Goal: Find specific page/section: Find specific page/section

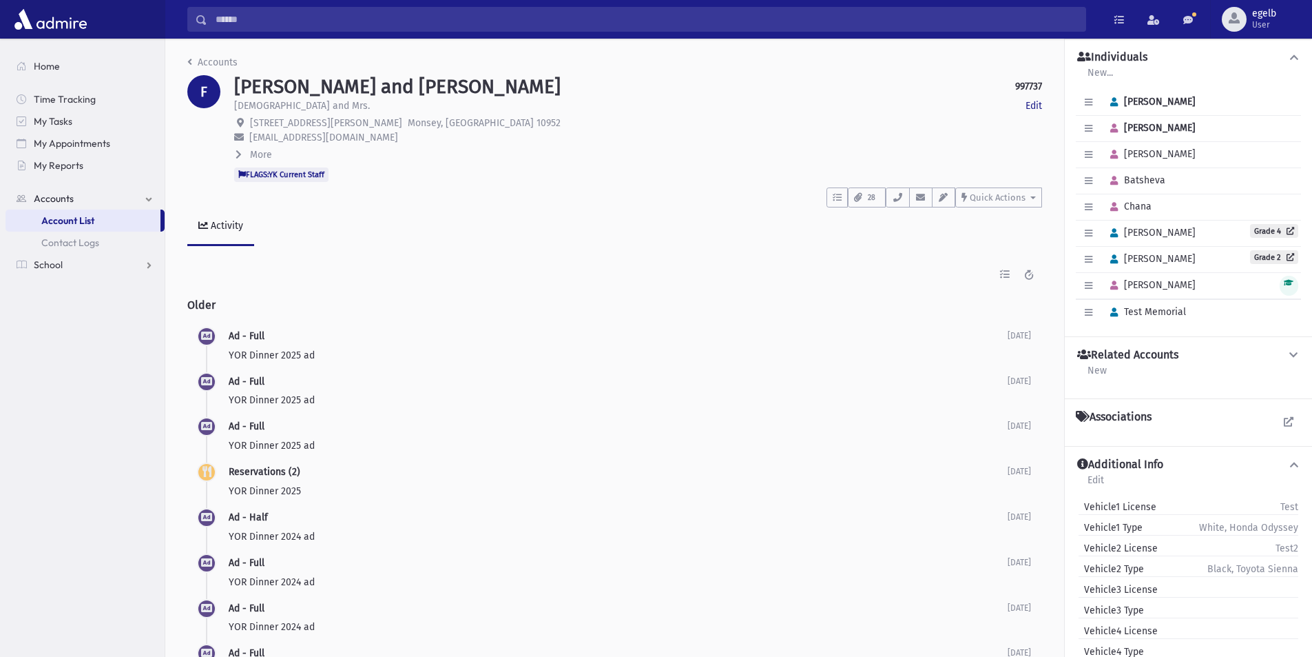
click at [395, 23] on input "Search" at bounding box center [646, 19] width 878 height 25
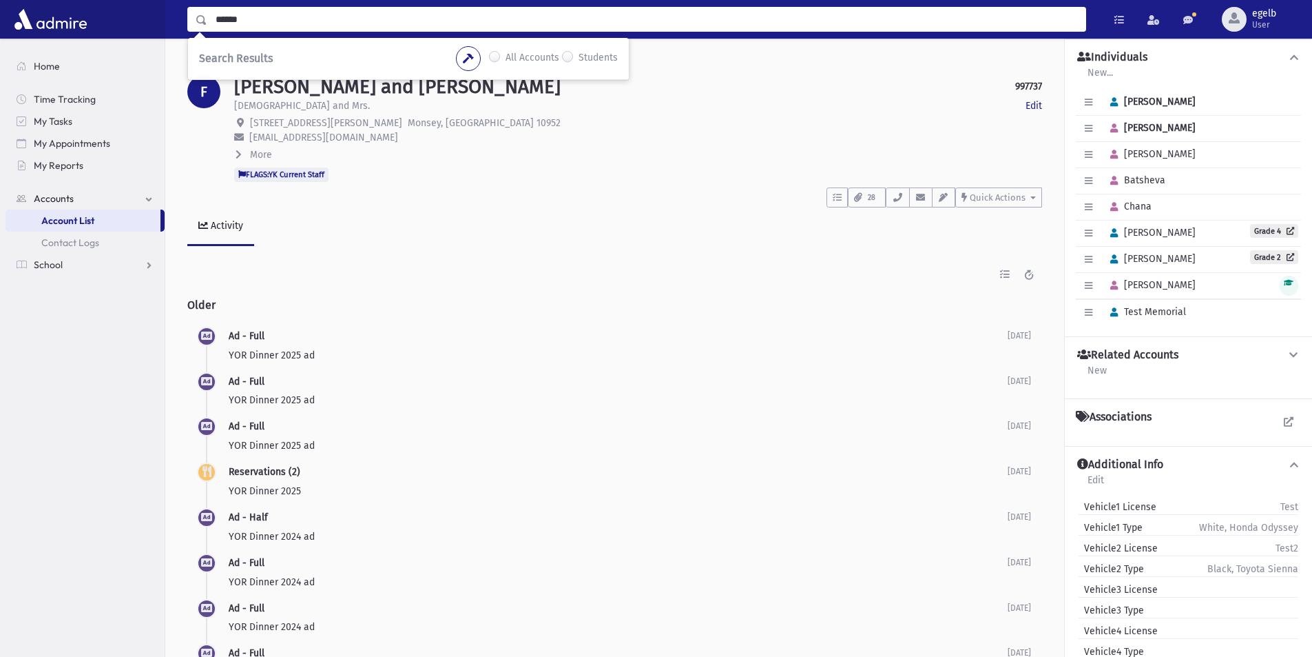
type input "******"
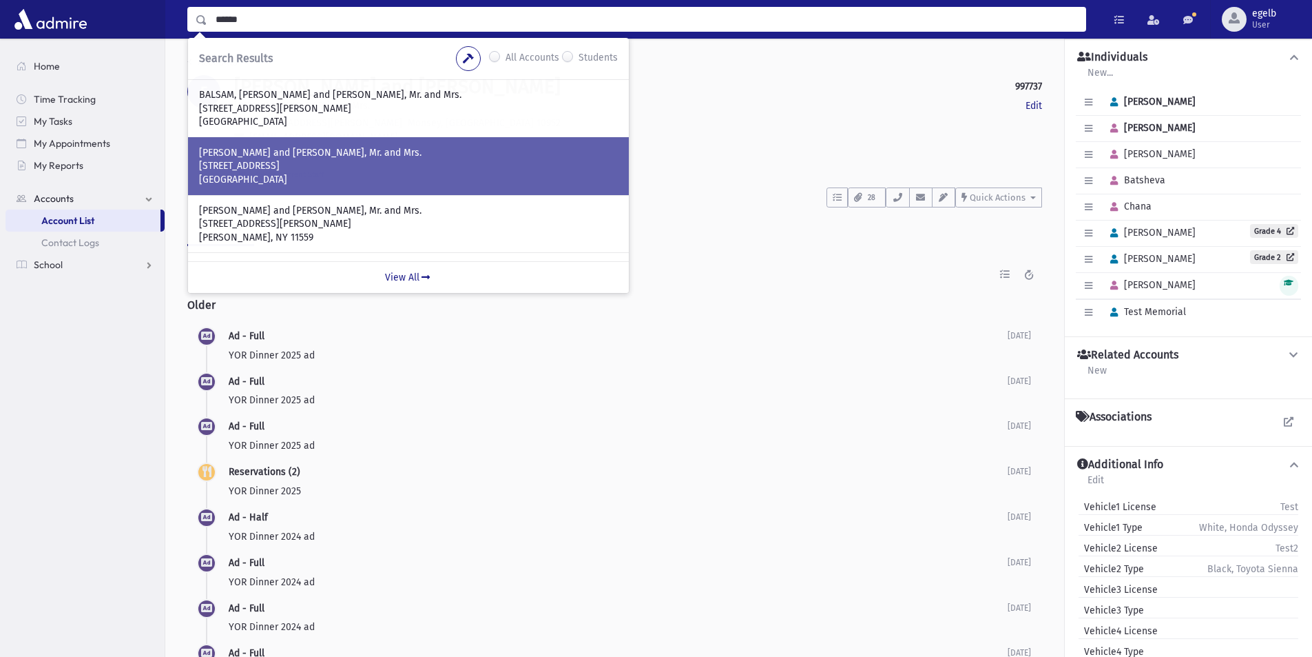
click at [265, 162] on p "[STREET_ADDRESS]" at bounding box center [408, 166] width 419 height 14
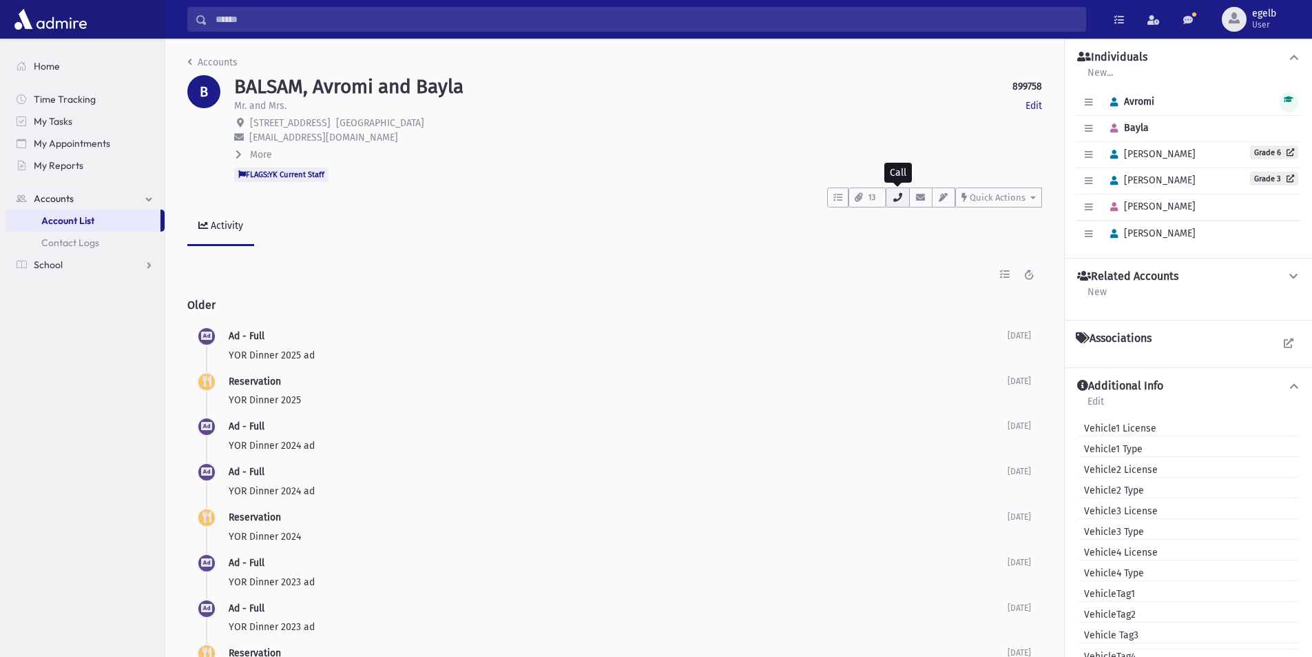
click at [899, 195] on icon "button" at bounding box center [897, 197] width 11 height 9
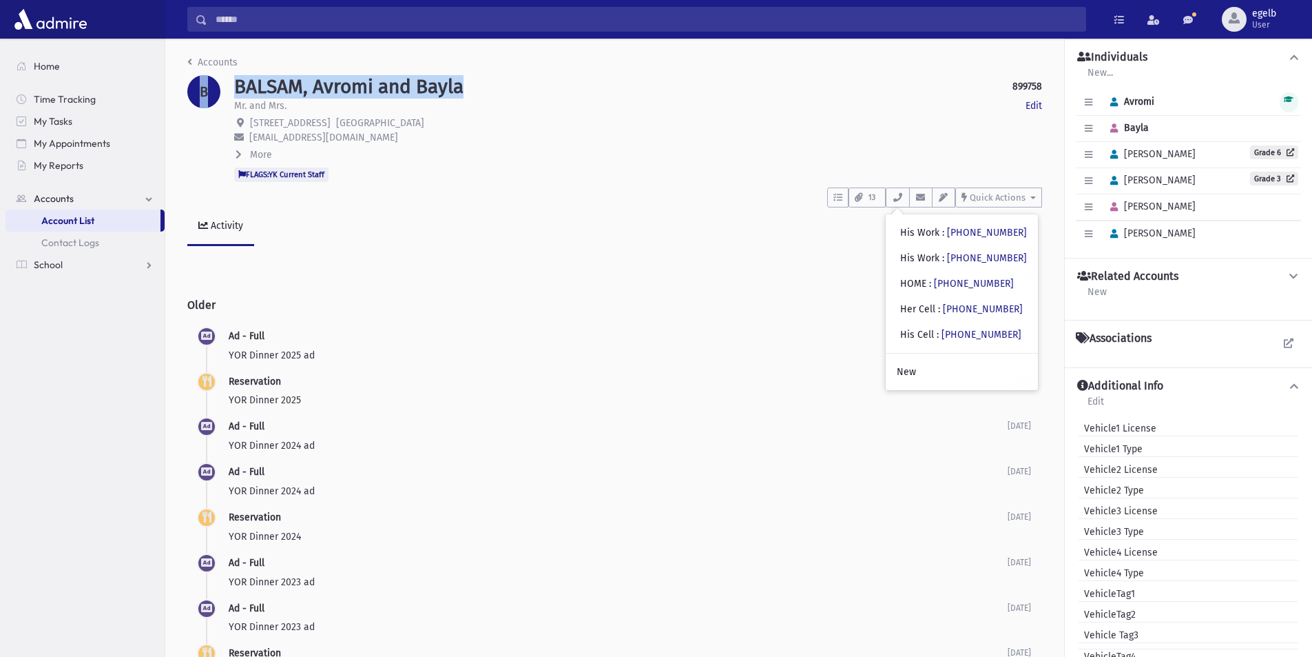
drag, startPoint x: 472, startPoint y: 84, endPoint x: 317, endPoint y: 69, distance: 155.8
click at [317, 69] on header "Accounts B BALSAM, Avromi and Bayla 899758 Edit Mr. and Mrs. Edit 10 Red Rock R…" at bounding box center [614, 150] width 855 height 191
click at [356, 89] on h1 "BALSAM, Avromi and Bayla" at bounding box center [348, 86] width 229 height 23
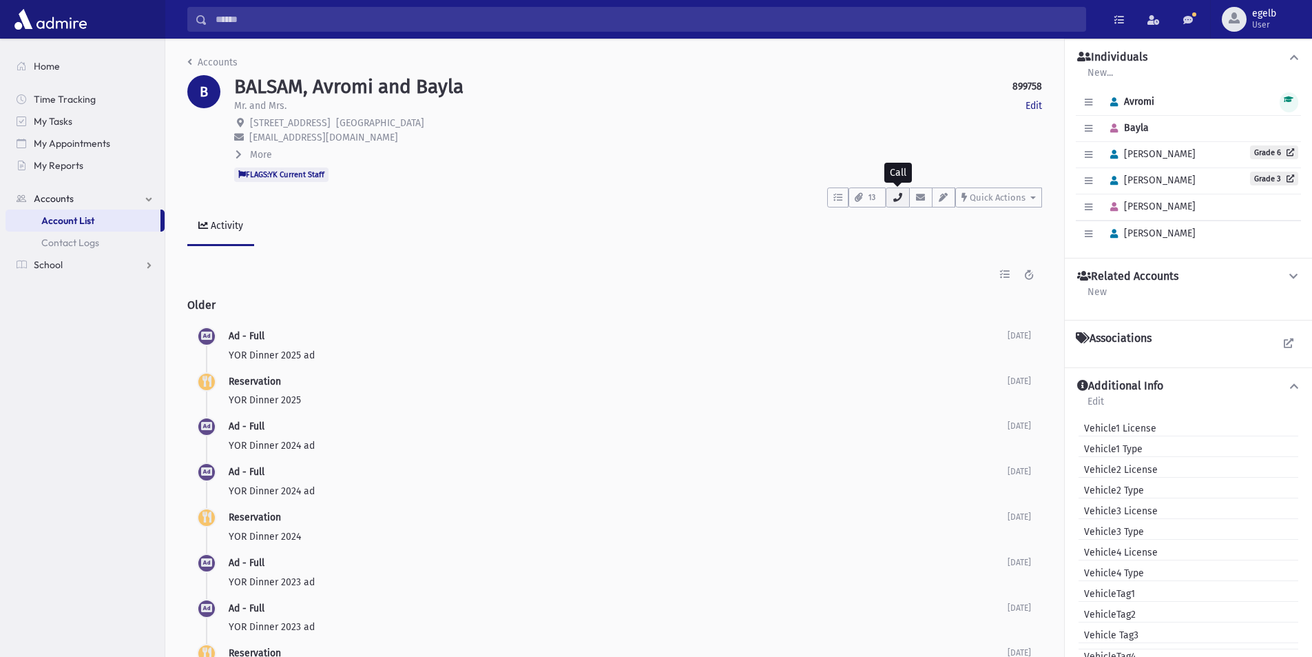
click at [900, 198] on icon "button" at bounding box center [897, 197] width 11 height 9
